Goal: Task Accomplishment & Management: Use online tool/utility

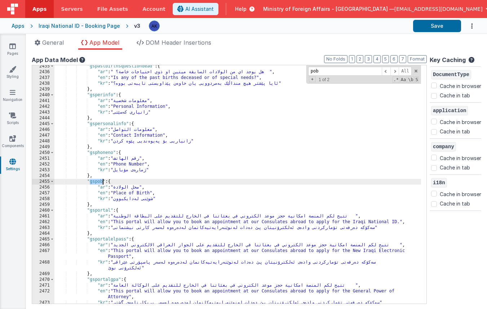
scroll to position [8535, 0]
click at [16, 52] on link "Pages" at bounding box center [13, 50] width 26 height 14
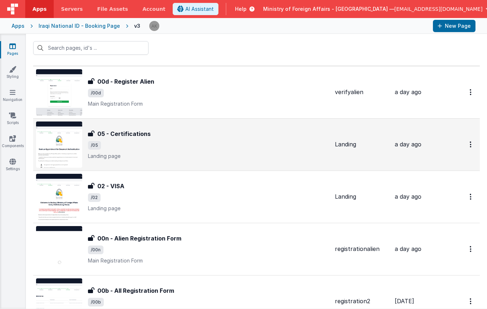
scroll to position [18, 0]
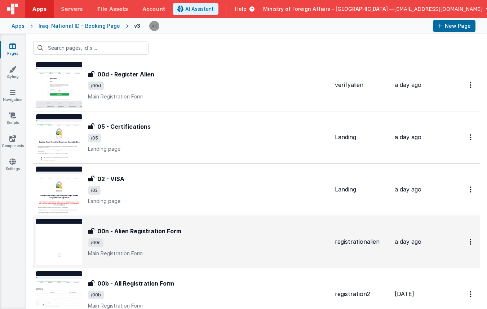
click at [64, 226] on img at bounding box center [59, 242] width 46 height 46
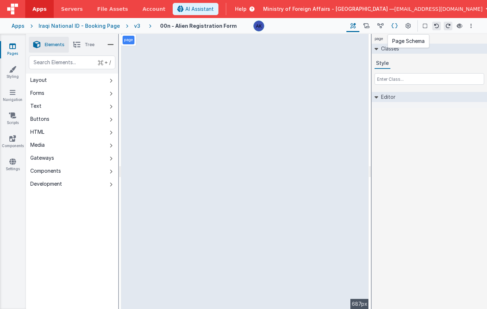
click at [394, 26] on icon at bounding box center [395, 26] width 6 height 8
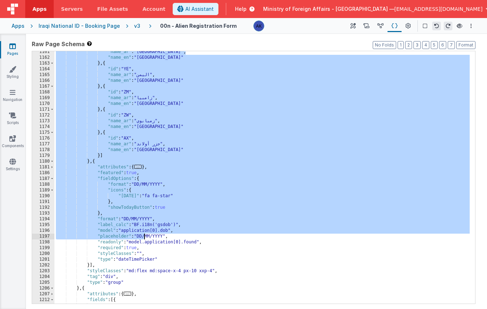
scroll to position [3023, 0]
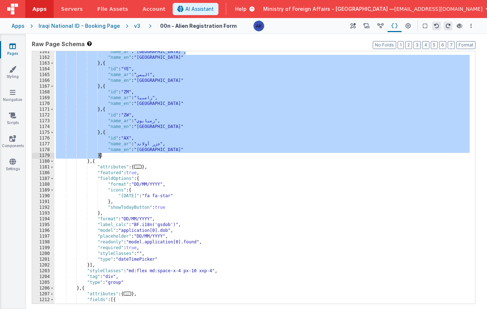
drag, startPoint x: 126, startPoint y: 131, endPoint x: 100, endPoint y: 153, distance: 34.8
click at [100, 153] on div ""name_ar" : "الصحراء الغربية" , "name_en" : "Western Sahara" } , { "id" : "YE" …" at bounding box center [262, 181] width 416 height 264
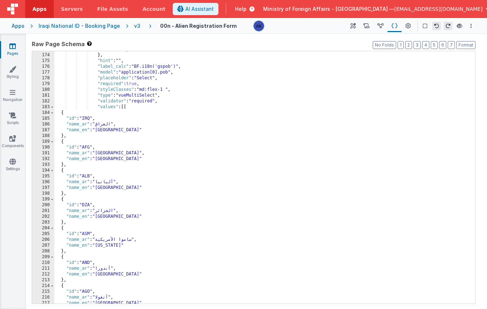
scroll to position [382, 0]
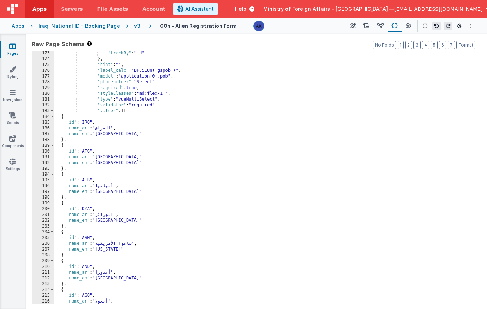
click at [129, 113] on div ""trackBy" : "id" } , "hint" : "" , "label_calc" : "BF.i18n('gspob')" , "model" …" at bounding box center [262, 182] width 416 height 264
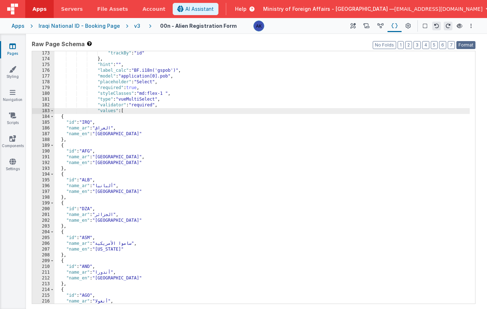
click at [469, 43] on button "Format" at bounding box center [466, 45] width 19 height 8
click at [466, 43] on button "Format" at bounding box center [466, 45] width 19 height 8
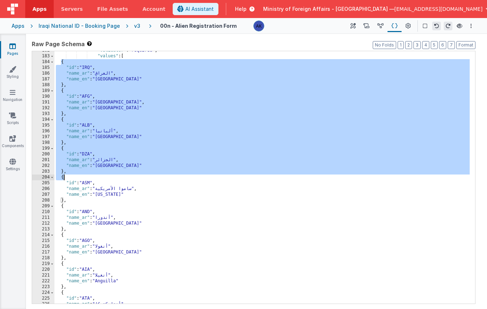
scroll to position [577, 0]
drag, startPoint x: 61, startPoint y: 117, endPoint x: 109, endPoint y: 198, distance: 94.5
click at [109, 198] on div ""validator" : "required" , "values" : [ { "id" : "IRQ" , "name_ar" : "العراق" ,…" at bounding box center [262, 180] width 416 height 264
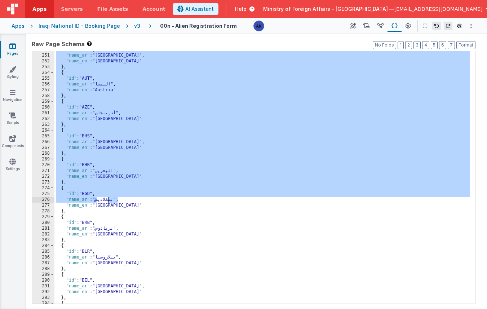
click at [109, 199] on div ""id" : "AUS" , "name_ar" : "أستراليا" , "name_en" : "Australia" } , { "id" : "A…" at bounding box center [262, 179] width 416 height 264
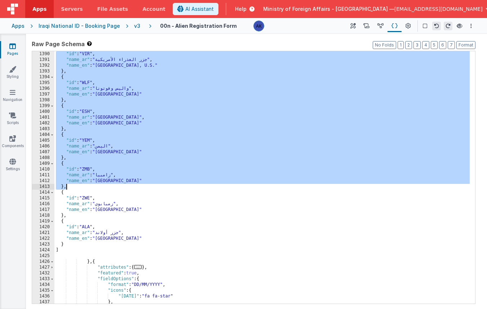
scroll to position [3448, 0]
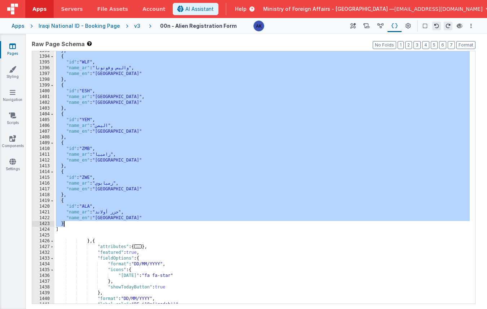
drag, startPoint x: 59, startPoint y: 173, endPoint x: 70, endPoint y: 222, distance: 50.6
click at [70, 222] on div "} , { "id" : "WLF" , "name_ar" : "[PERSON_NAME] وفوتونا" , "name_en" : "[GEOGRA…" at bounding box center [262, 180] width 416 height 264
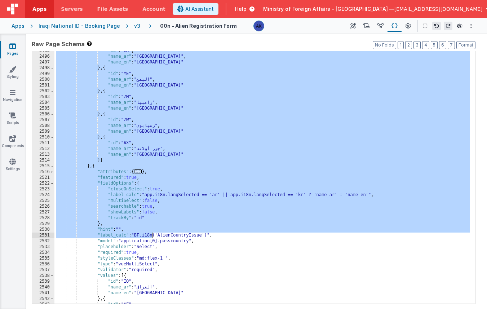
scroll to position [6163, 0]
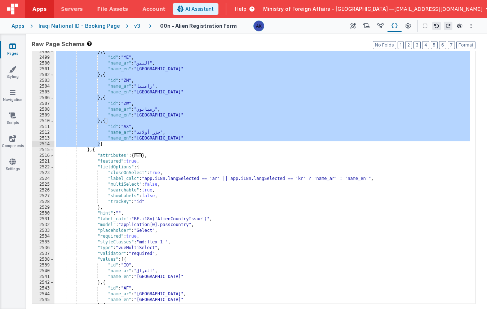
drag, startPoint x: 126, startPoint y: 172, endPoint x: 100, endPoint y: 145, distance: 37.0
click at [100, 145] on div "} , { "id" : "YE" , "name_ar" : "اليمن" , "name_en" : "[GEOGRAPHIC_DATA]" } , {…" at bounding box center [262, 181] width 416 height 264
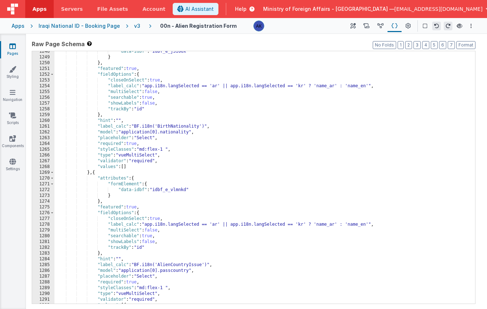
scroll to position [4180, 0]
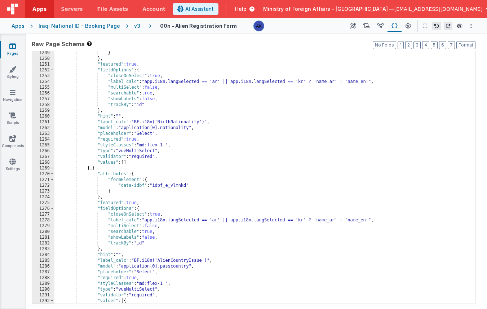
click at [125, 163] on div "} } , "featured" : true , "fieldOptions" : { "closeOnSelect" : true , "label_ca…" at bounding box center [262, 182] width 416 height 264
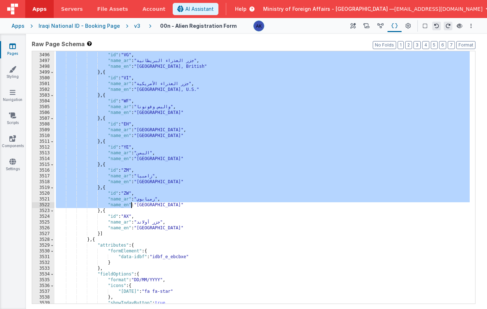
scroll to position [8595, 0]
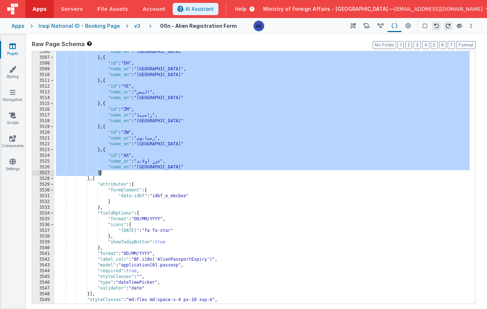
drag, startPoint x: 127, startPoint y: 200, endPoint x: 100, endPoint y: 174, distance: 37.2
click at [100, 174] on div ""name_en" : "[PERSON_NAME] and Futuna" } , { "id" : "EH" , "name_ar" : "الصحراء…" at bounding box center [262, 181] width 416 height 264
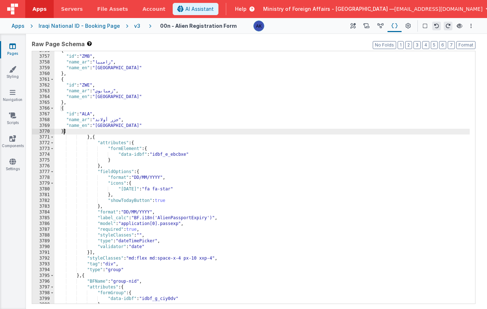
scroll to position [8765, 0]
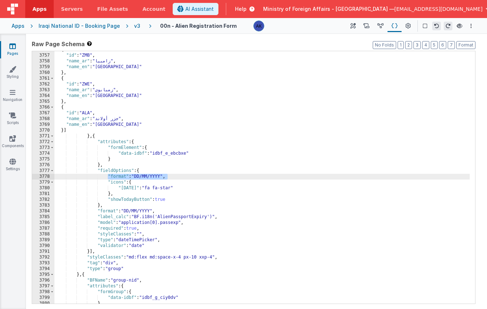
drag, startPoint x: 108, startPoint y: 176, endPoint x: 169, endPoint y: 174, distance: 60.6
click at [169, 174] on div "{ "id" : "ZMB" , "name_ar" : "زامبيا" , "name_en" : "Zambia" } , { "id" : "ZWE"…" at bounding box center [262, 179] width 416 height 264
click at [191, 223] on div "{ "id" : "ZMB" , "name_ar" : "زامبيا" , "name_en" : "Zambia" } , { "id" : "ZWE"…" at bounding box center [262, 179] width 416 height 264
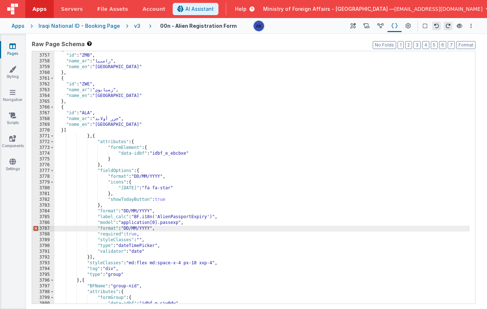
click at [105, 228] on div "{ "id" : "ZMB" , "name_ar" : "زامبيا" , "name_en" : "Zambia" } , { "id" : "ZWE"…" at bounding box center [262, 179] width 416 height 264
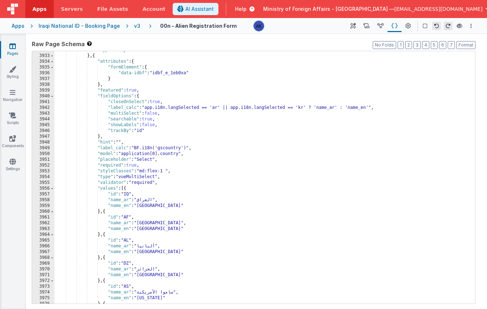
scroll to position [9167, 0]
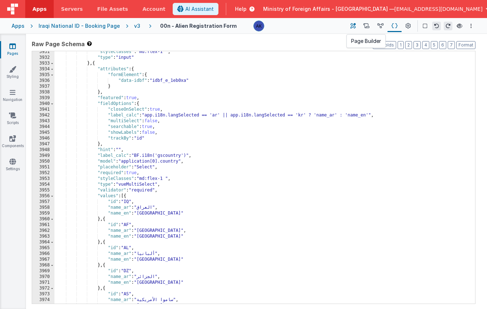
click at [350, 27] on button at bounding box center [353, 26] width 13 height 12
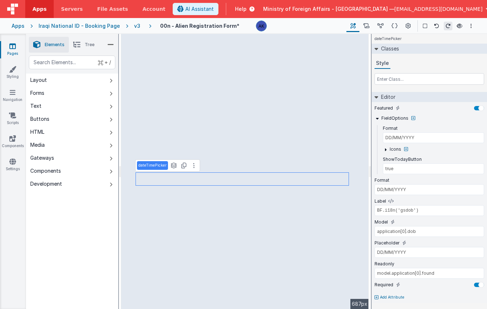
click at [385, 299] on p "Add Attribute" at bounding box center [392, 298] width 25 height 6
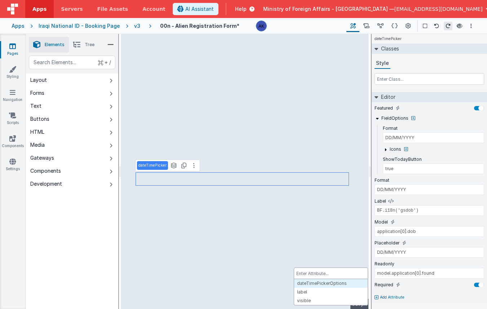
click at [385, 299] on div at bounding box center [243, 154] width 487 height 309
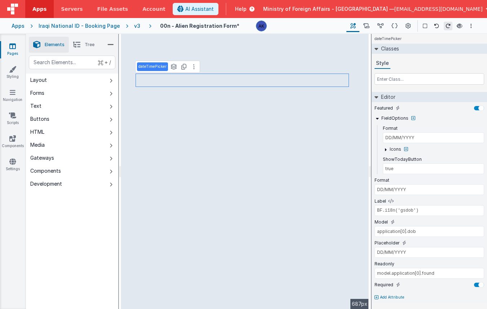
type input "DD/MM/YYYY"
type input "BF.i18n('AlienPassportExpiry')"
type input "application[0].passexp"
type input "DD/MM/YYYY"
select select "date"
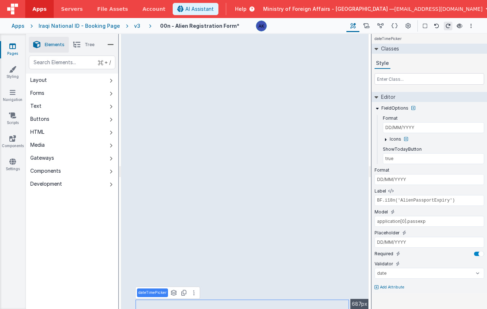
type input "true"
type input "DD/MM/YYYY"
type input "BF.i18n('gsdob')"
type input "application[0].dob"
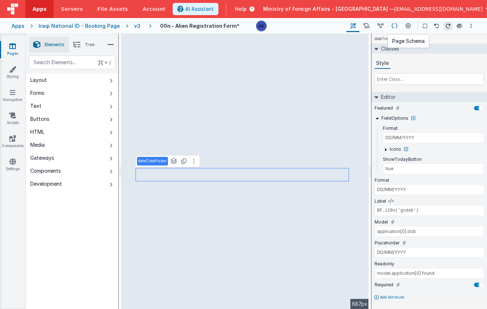
click at [397, 25] on icon at bounding box center [395, 26] width 6 height 8
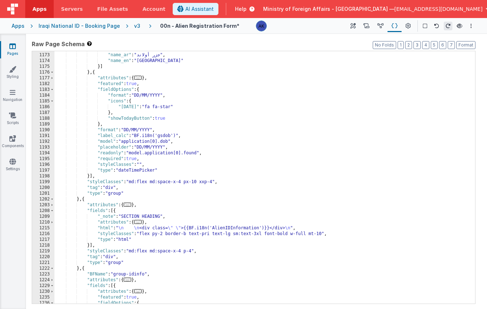
scroll to position [2754, 0]
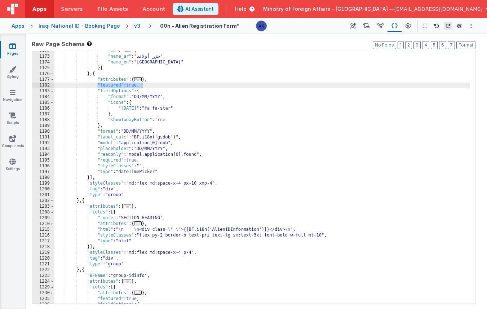
drag, startPoint x: 98, startPoint y: 85, endPoint x: 166, endPoint y: 85, distance: 68.5
click at [166, 85] on div ""id" : "ALA" , "name_ar" : "جزر أولاند" , "name_en" : "[GEOGRAPHIC_DATA]" }] } …" at bounding box center [262, 180] width 416 height 264
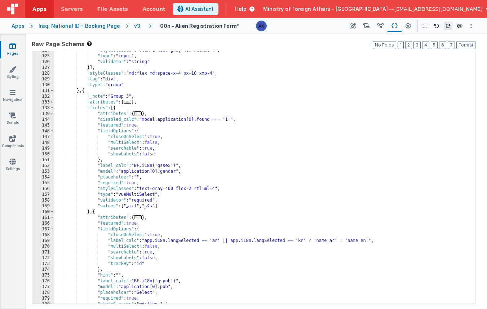
scroll to position [277, 0]
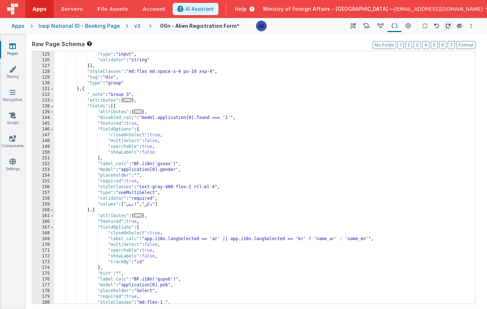
click at [136, 205] on div ""styleClasses" : "flex-1 text-gray-400 rtl:ml-4" , "type" : "input" , "validato…" at bounding box center [262, 178] width 416 height 264
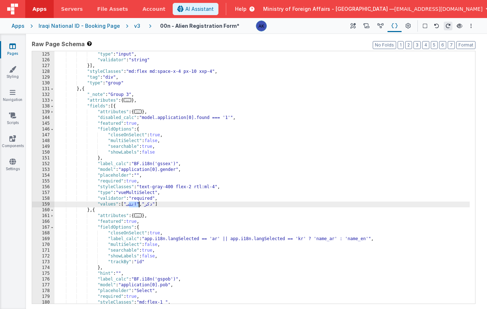
click at [136, 205] on div ""styleClasses" : "flex-1 text-gray-400 rtl:ml-4" , "type" : "input" , "validato…" at bounding box center [262, 178] width 416 height 264
click at [134, 205] on div ""styleClasses" : "flex-1 text-gray-400 rtl:ml-4" , "type" : "input" , "validato…" at bounding box center [262, 178] width 416 height 264
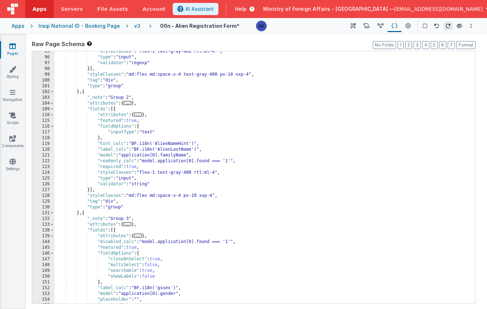
scroll to position [225, 0]
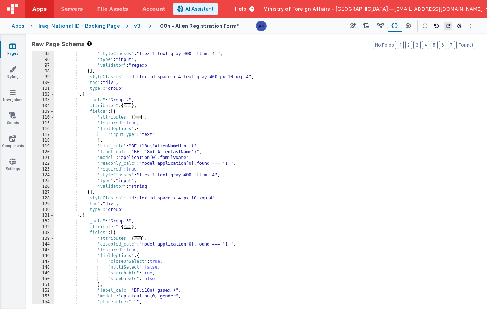
click at [182, 158] on div ""styleClasses" : "flex-1 text-gray-400 rtl:ml-4 " , "type" : "input" , "validat…" at bounding box center [262, 183] width 416 height 264
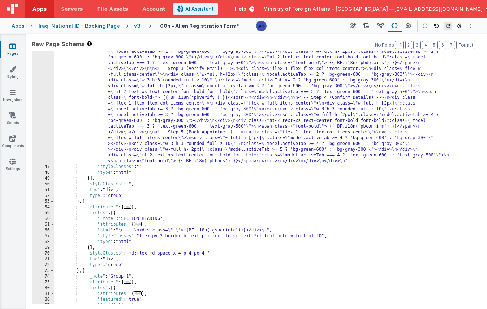
scroll to position [101, 0]
click at [353, 26] on icon at bounding box center [353, 26] width 5 height 8
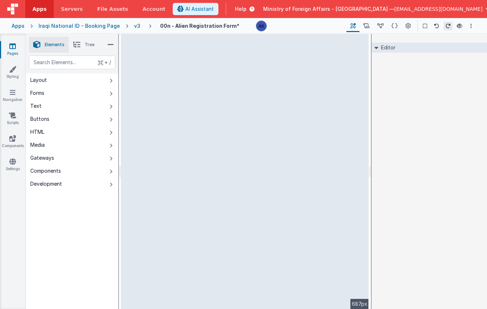
select select "required"
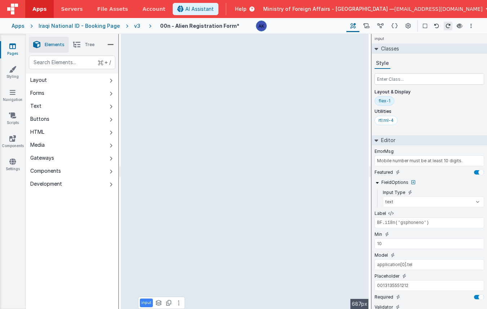
type input "id"
select select "required"
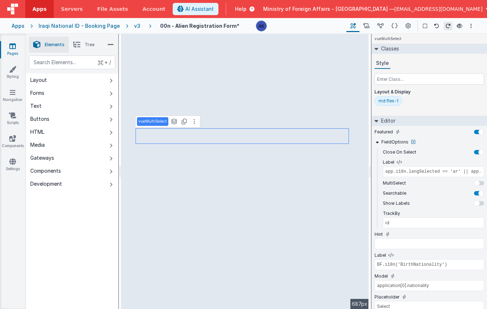
type input "BF.i18n('AlienCountryIssue')"
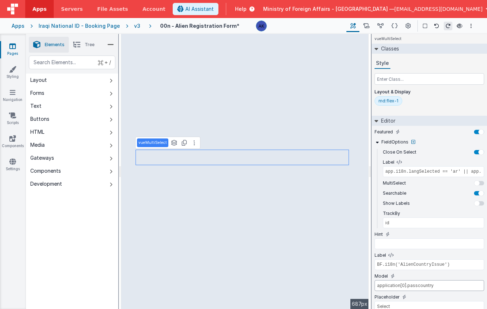
click at [423, 285] on input "application[0].passcountry" at bounding box center [430, 285] width 110 height 11
type input "application[0].passiss"
type input "BF.i18n('BirthNationality')"
type input "application[0].nationality"
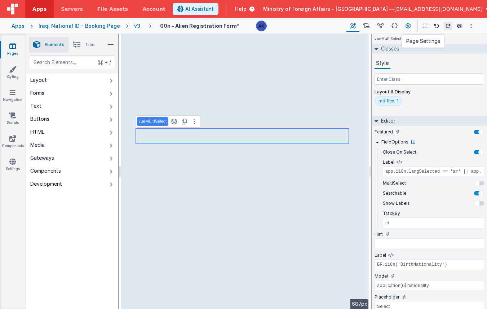
click at [407, 27] on icon at bounding box center [408, 26] width 5 height 8
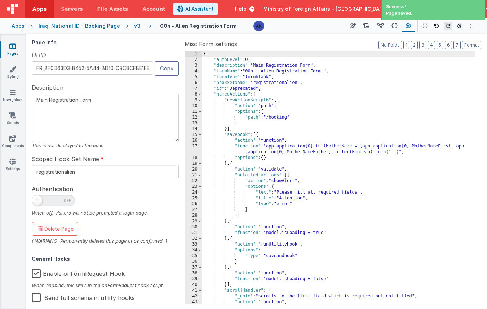
click at [134, 27] on div "v3" at bounding box center [138, 25] width 9 height 7
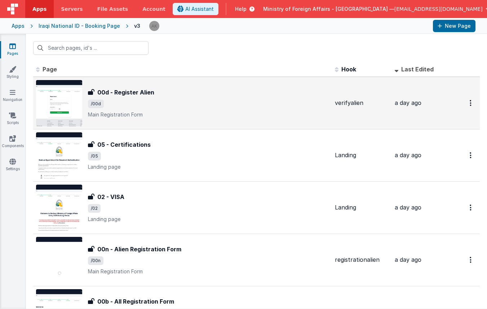
click at [49, 100] on img at bounding box center [59, 103] width 46 height 46
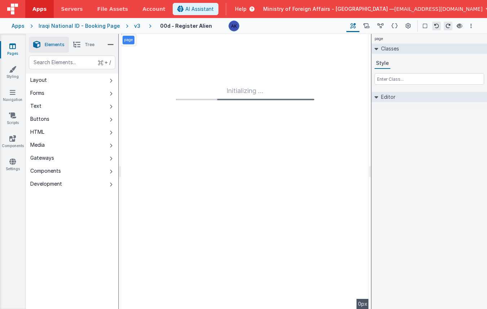
click at [134, 24] on div "v3" at bounding box center [138, 25] width 9 height 7
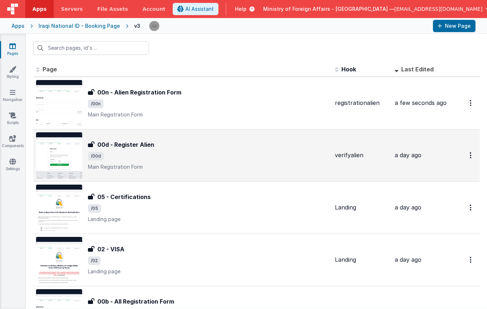
click at [67, 150] on img at bounding box center [59, 155] width 46 height 46
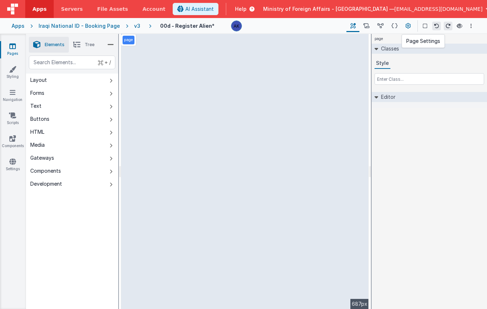
click at [408, 26] on icon at bounding box center [408, 26] width 5 height 8
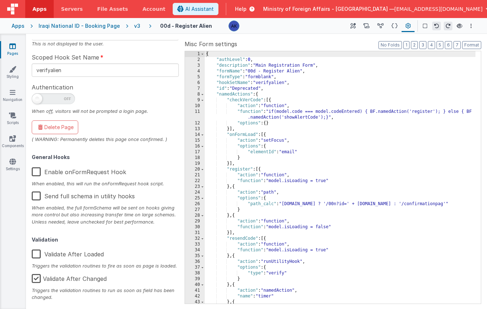
scroll to position [112, 0]
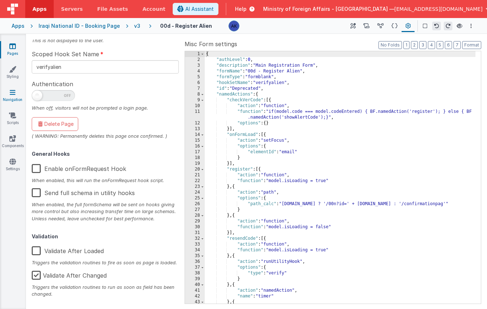
click at [17, 95] on link "Navigation" at bounding box center [13, 96] width 26 height 14
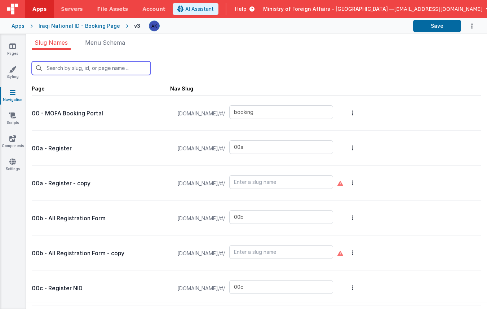
click at [86, 65] on input "text" at bounding box center [91, 68] width 119 height 14
type input "a"
type input "qrscanforms"
type input "02"
type input "03"
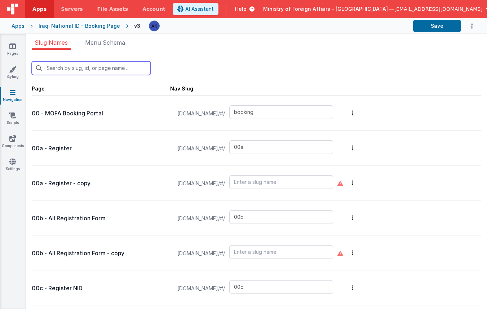
type input "04"
type input "05"
type input "07"
type input "08"
type input "09"
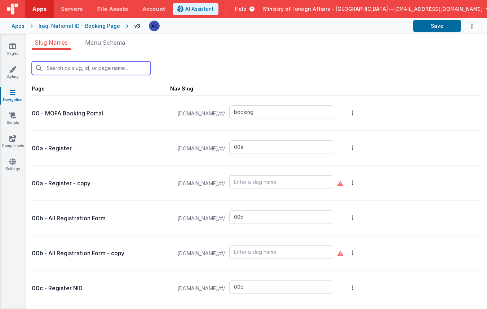
type input "10"
type input "birthcert"
type input "10i"
type input "birthqr"
type input "newbirth"
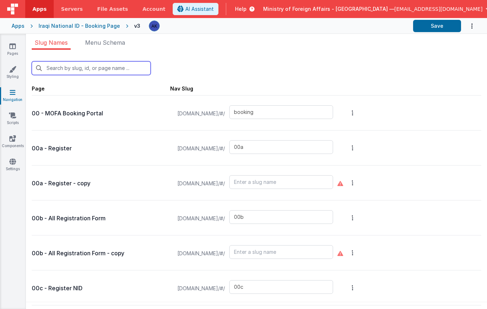
type input "11"
type input "deathcert"
type input "deathqr"
type input "newdeath"
type input "12"
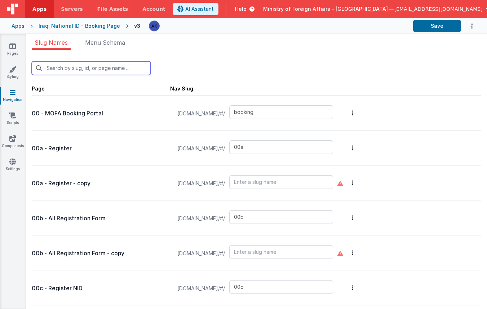
type input "16"
type input "20"
type input "qrscanner"
type input "20b"
type input "21"
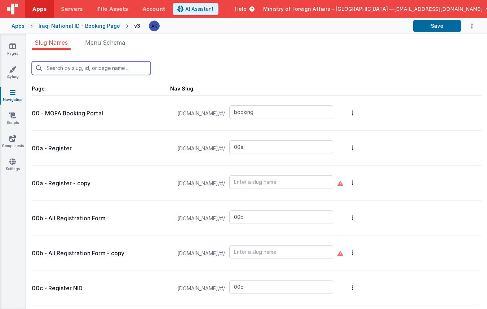
type input "22"
type input "test2"
type input "aboutus"
type input "authenticationservices"
type input "birth"
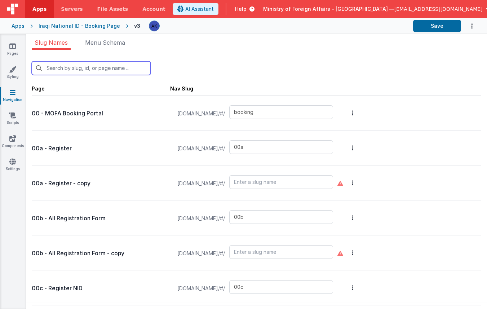
type input "birthapp"
type input "bookinglist"
type input "bookinglistpos"
type input "confirmationpage"
type input "bookingqr"
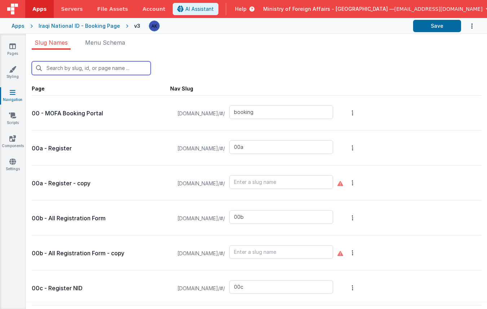
type input "bookingqrpos"
type input "bookingqr2"
type input "checkin"
type input "checkinpos"
type input "consularservices"
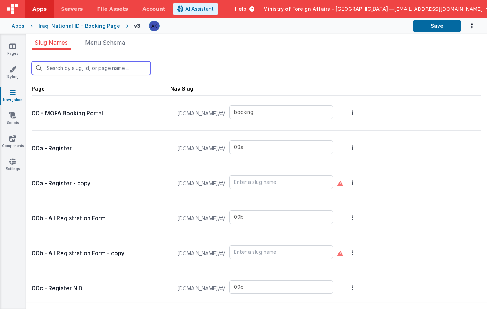
type input "contactus"
type input "exception"
type input "exceptionqr"
type input "faq"
type input "t"
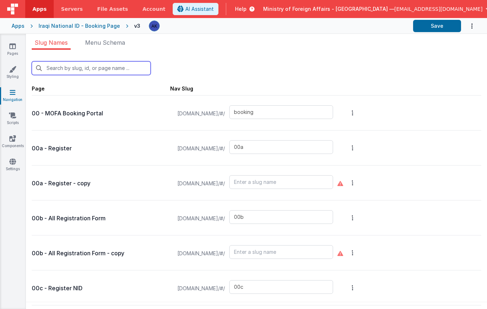
type input "default"
type input "missionchoice2"
type input "missions"
type input "[DEMOGRAPHIC_DATA]"
type input "offices"
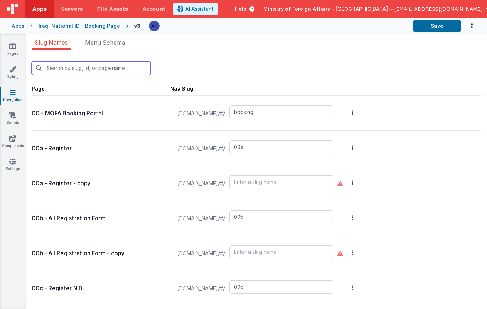
type input "officesdetails"
type input "passportservices"
type input "qrscannerAR"
type input "scroll"
type input "support"
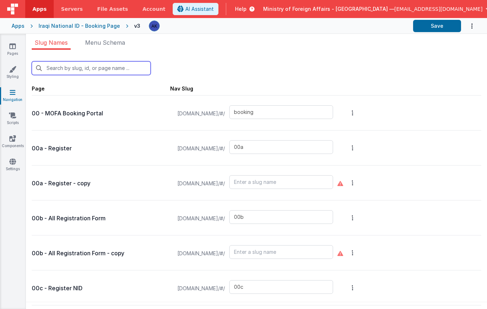
type input "confirmation"
type input "defaultAR"
type input "test-login"
type input "visaapp"
type input "al"
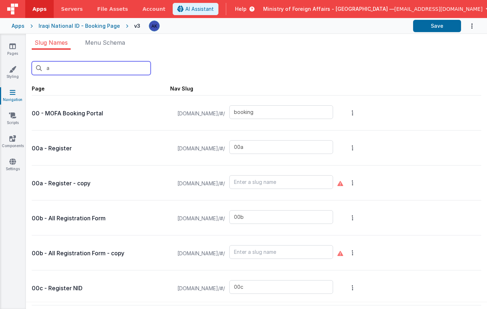
type input "00b"
type input "00d"
type input "00e"
type input "00f"
type input "00g"
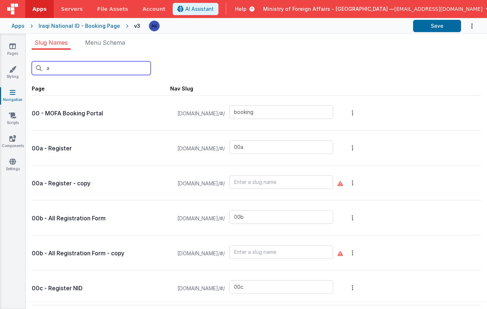
type input "00n"
type input "03"
type input "16"
type input "missionchoice2"
type input "scroll"
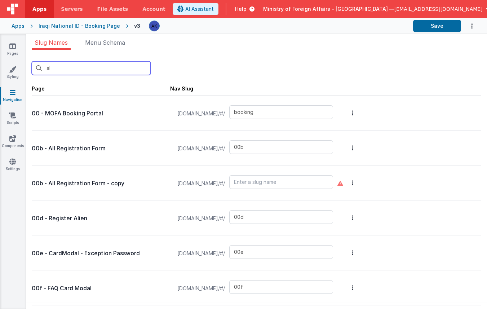
type input "ali"
type input "00d"
type input "00n"
type input "scroll"
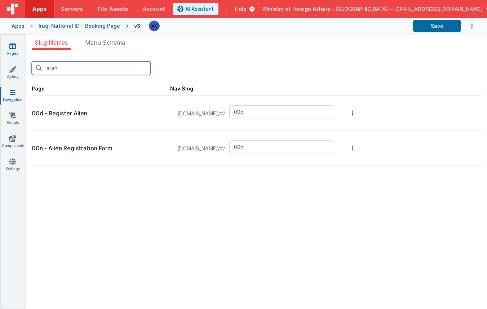
type input "alien"
click at [13, 48] on icon at bounding box center [12, 46] width 6 height 7
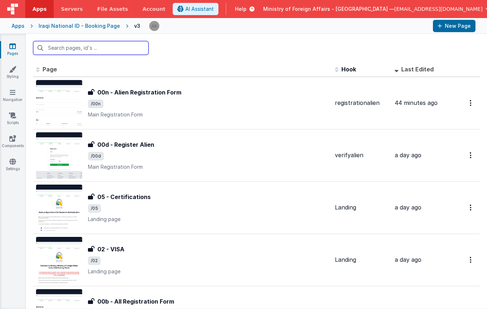
click at [111, 52] on input "text" at bounding box center [90, 48] width 115 height 14
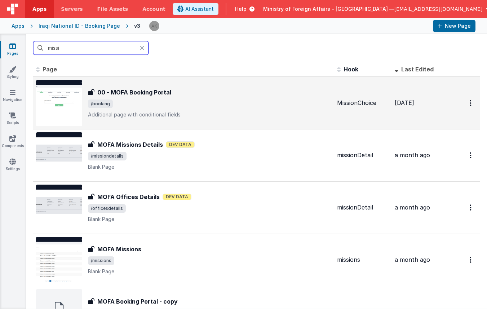
type input "missi"
click at [67, 90] on img at bounding box center [59, 103] width 46 height 46
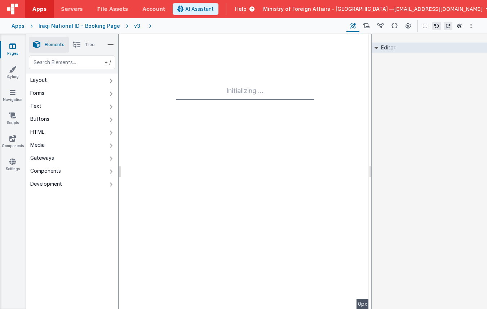
click at [134, 24] on div "v3" at bounding box center [138, 25] width 9 height 7
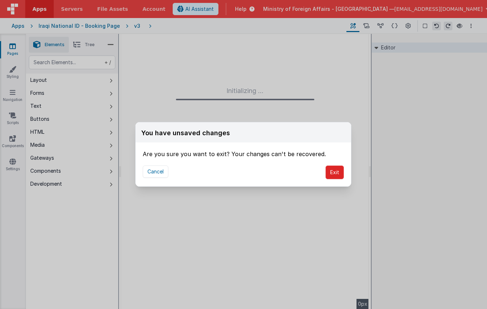
click at [337, 174] on button "Exit" at bounding box center [335, 173] width 18 height 14
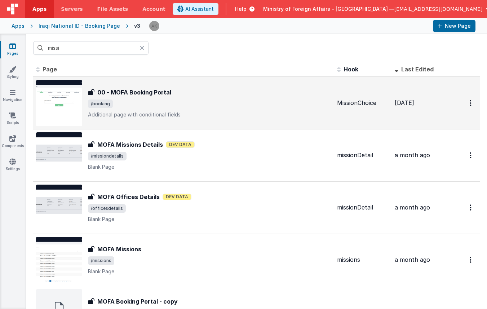
click at [74, 115] on img at bounding box center [59, 103] width 46 height 46
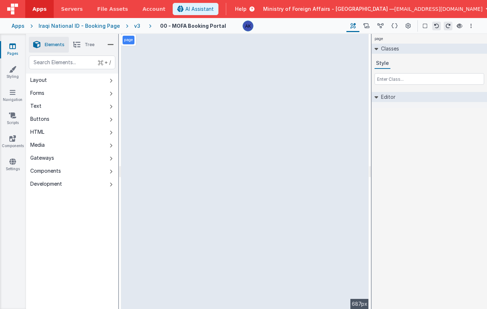
select select "submit2"
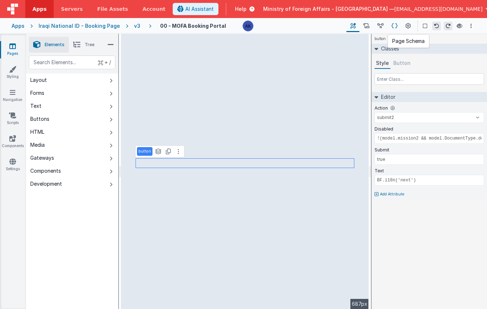
click at [391, 27] on button at bounding box center [395, 26] width 14 height 12
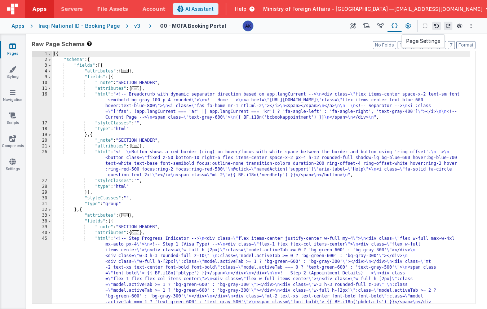
click at [404, 26] on button at bounding box center [408, 26] width 13 height 12
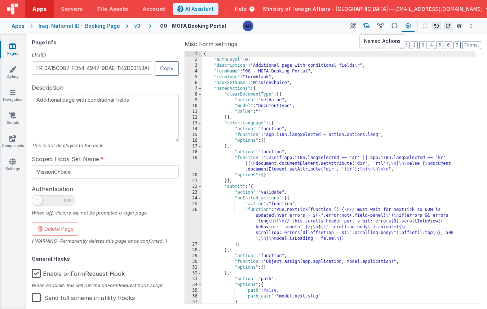
click at [367, 24] on icon at bounding box center [367, 26] width 6 height 8
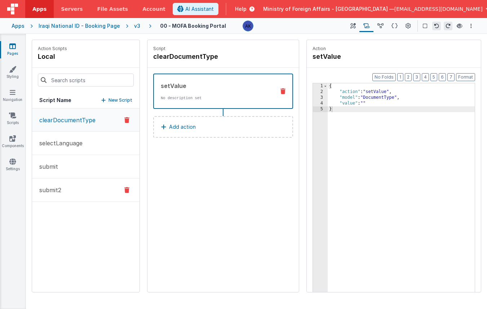
click at [86, 192] on button "submit2" at bounding box center [85, 190] width 107 height 23
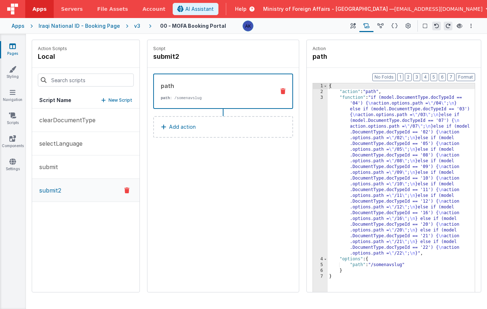
click at [134, 24] on div "v3" at bounding box center [138, 25] width 9 height 7
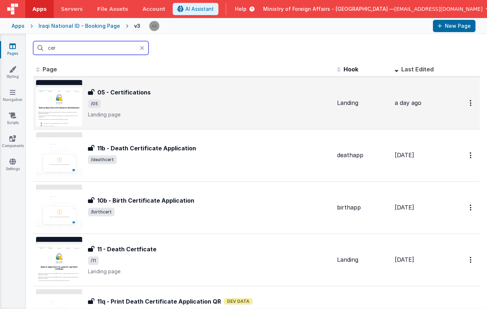
type input "cer"
click at [74, 105] on img at bounding box center [59, 103] width 46 height 46
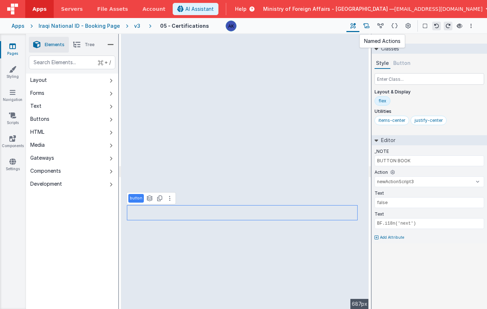
click at [368, 27] on icon at bounding box center [367, 26] width 6 height 8
